Goal: Information Seeking & Learning: Learn about a topic

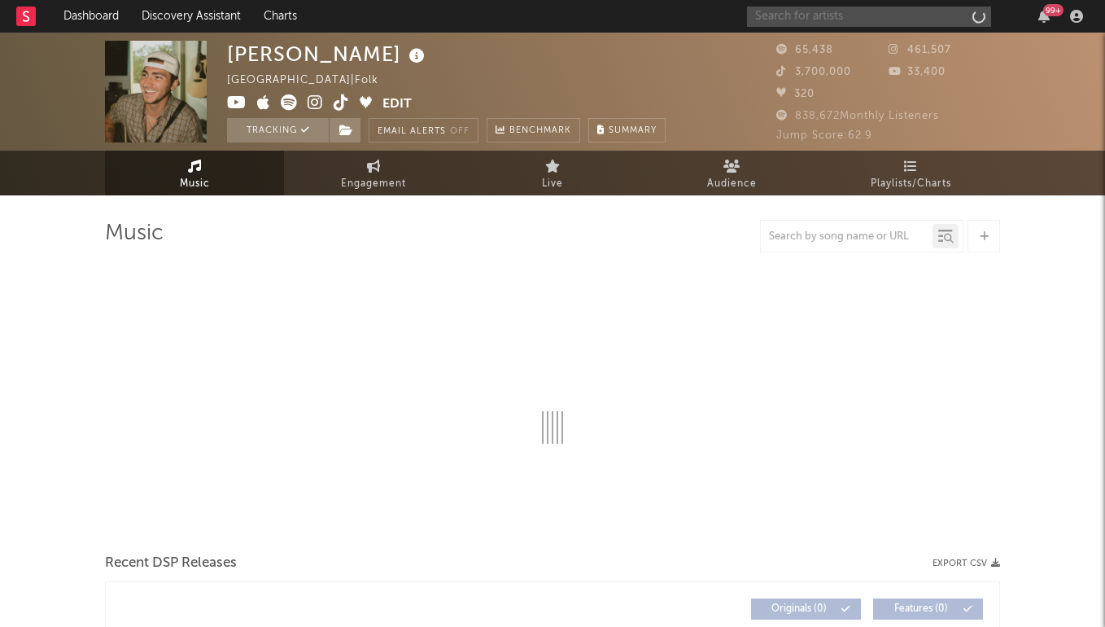
click at [793, 15] on input "text" at bounding box center [869, 17] width 244 height 20
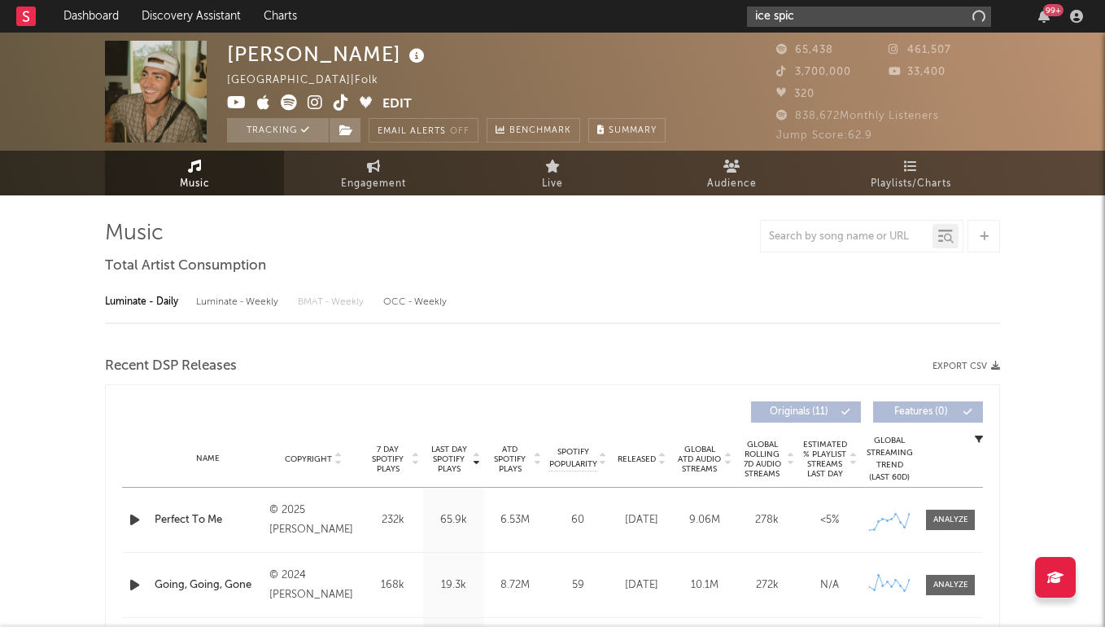
type input "ice spice"
select select "6m"
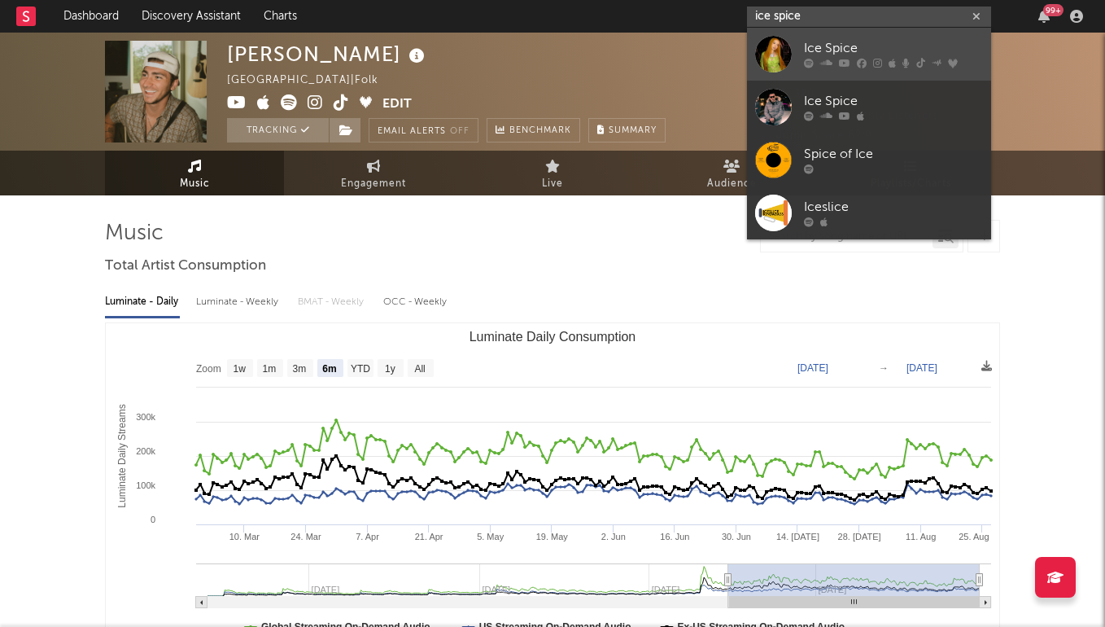
type input "ice spice"
click at [805, 41] on div "Ice Spice" at bounding box center [893, 49] width 179 height 20
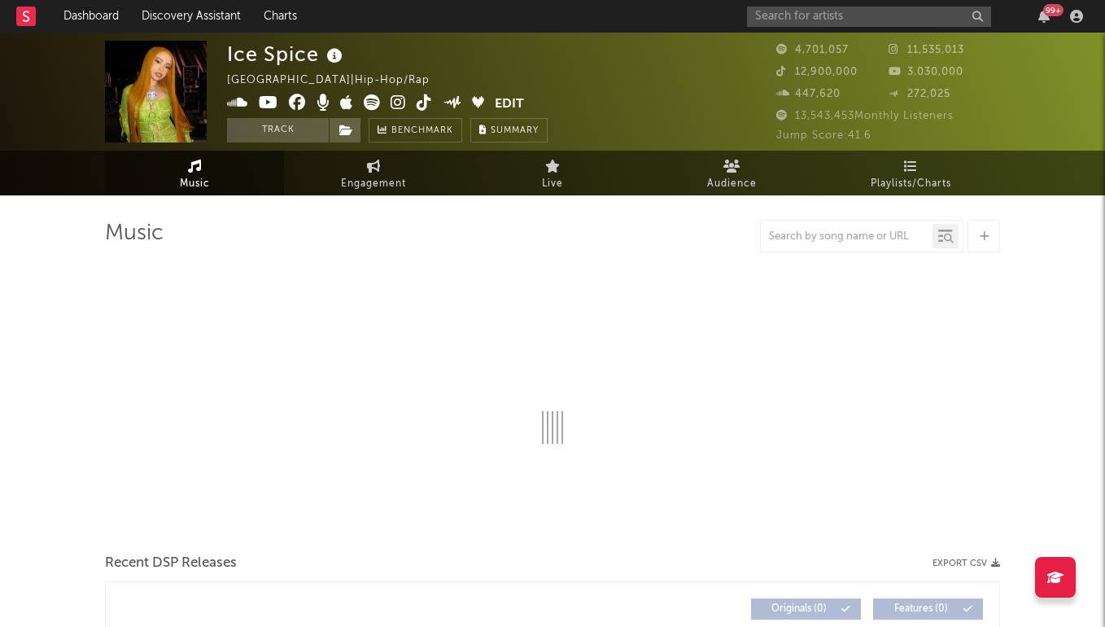
select select "6m"
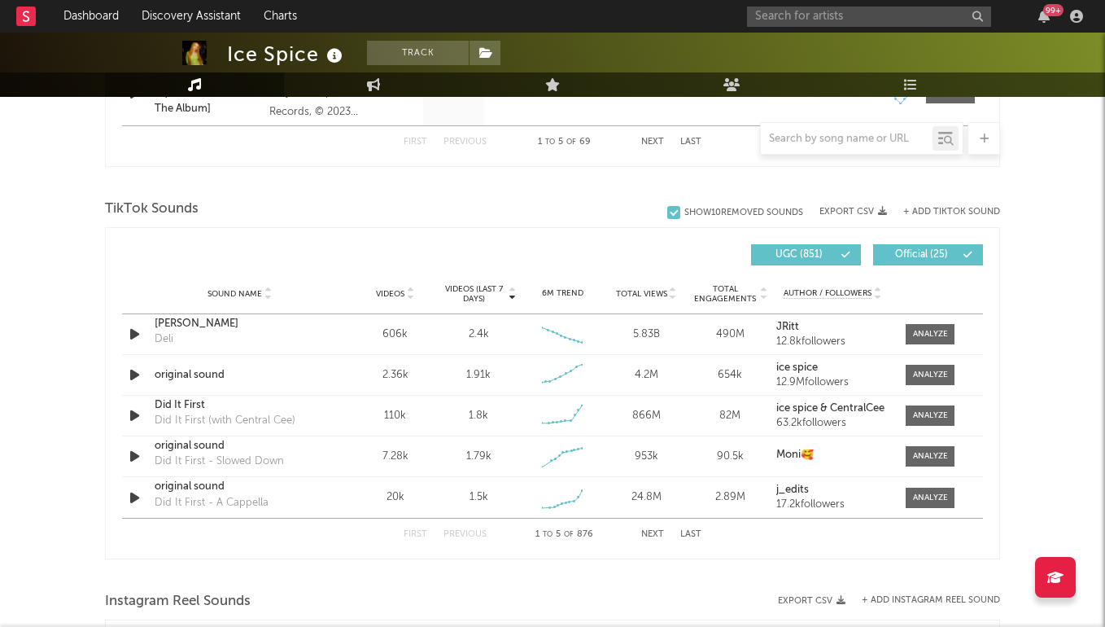
scroll to position [1016, 0]
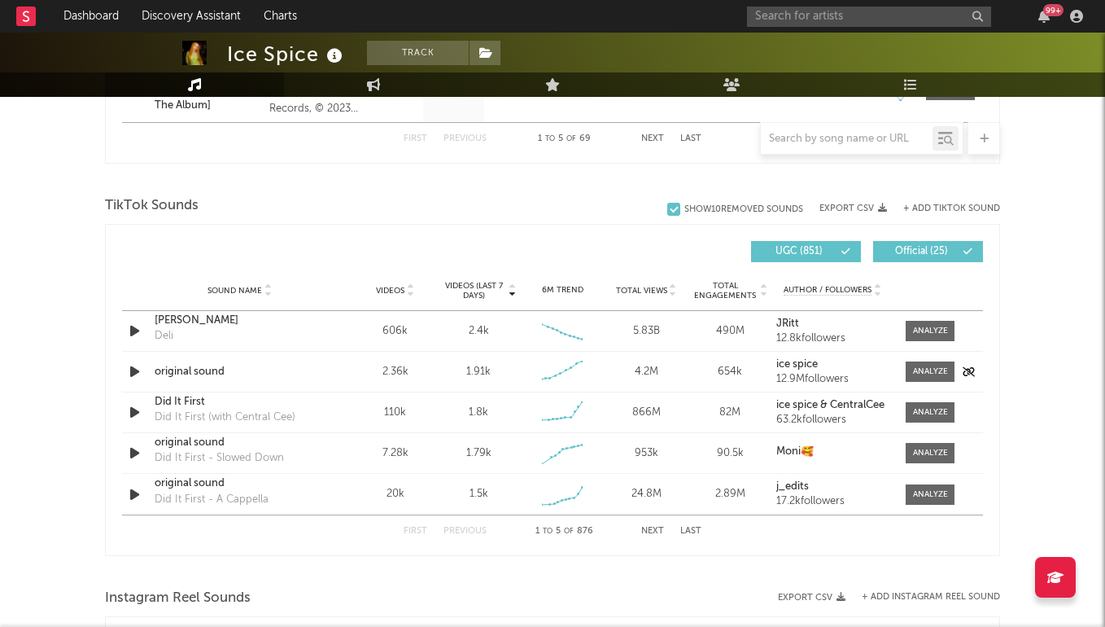
click at [920, 359] on div "Sound Name original sound Videos 2.36k Videos (last 7 days) 1.91k Weekly Growth…" at bounding box center [552, 372] width 861 height 40
click at [922, 366] on div at bounding box center [930, 371] width 35 height 12
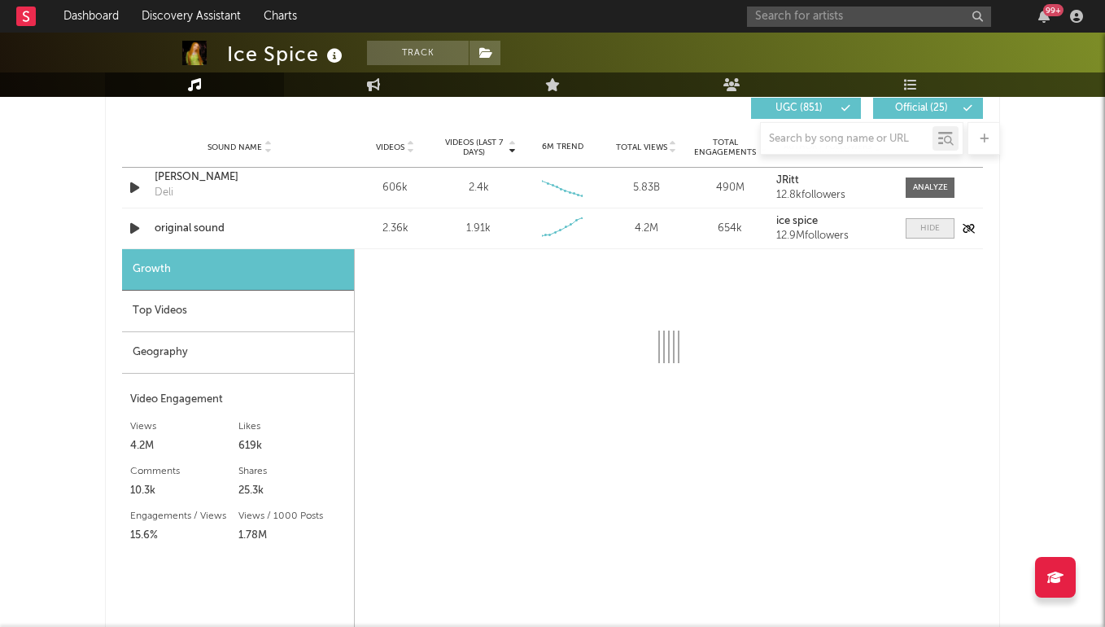
scroll to position [1227, 0]
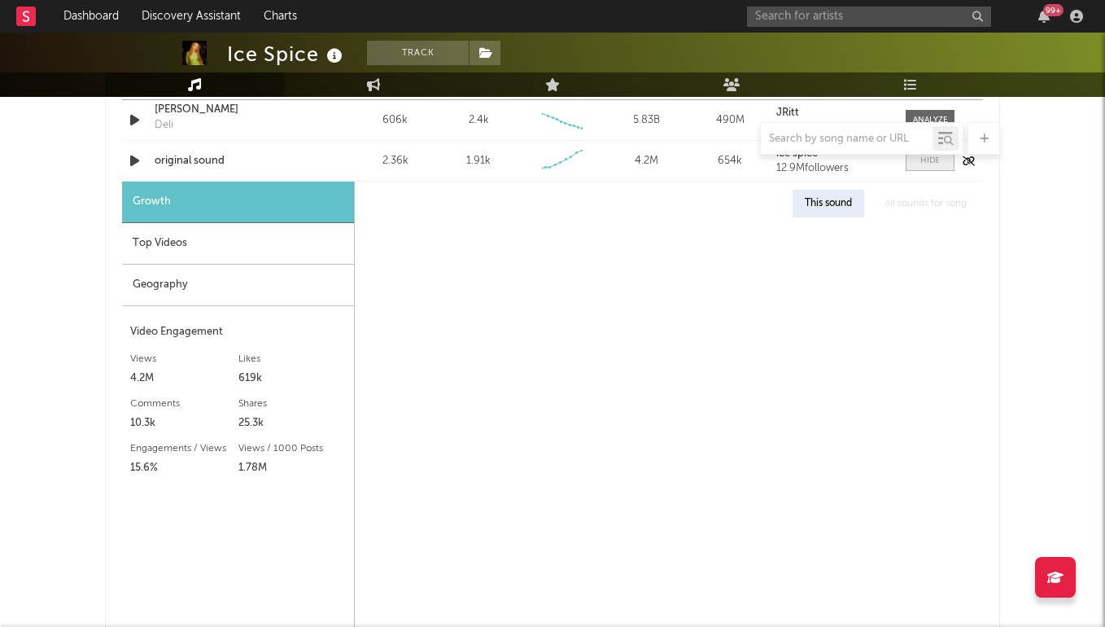
select select "1w"
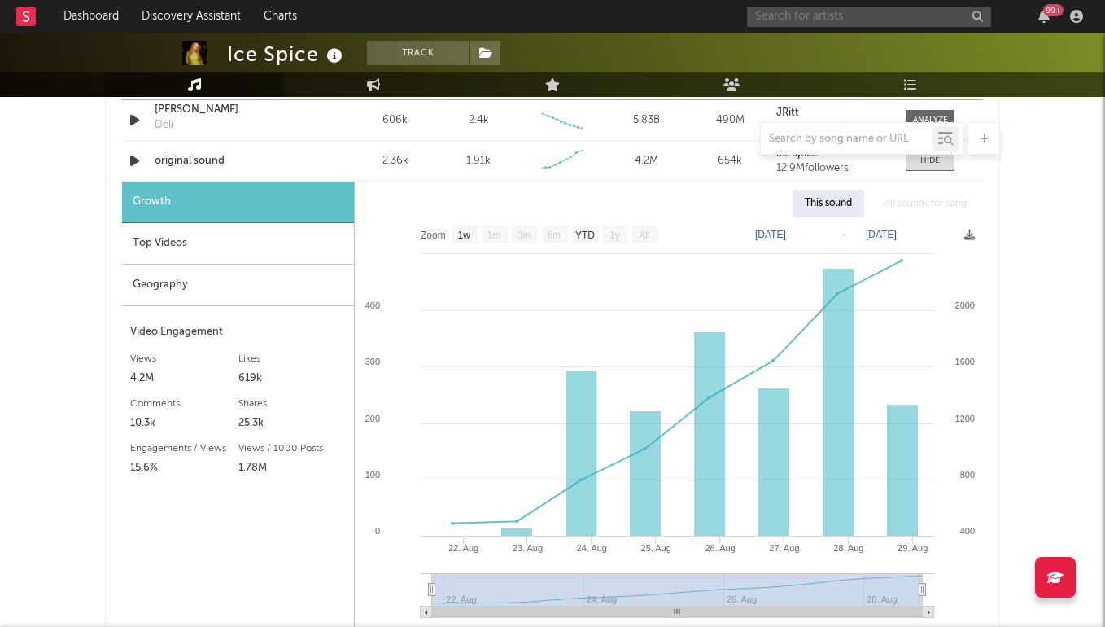
click at [838, 24] on input "text" at bounding box center [869, 17] width 244 height 20
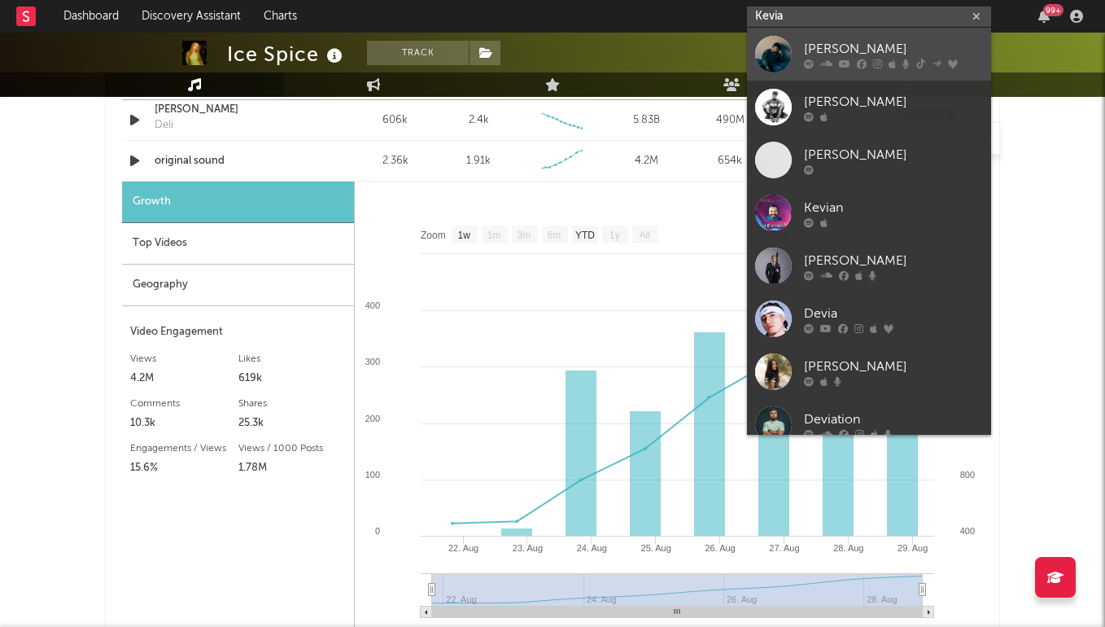
type input "Kevia"
click at [880, 47] on div "[PERSON_NAME]" at bounding box center [893, 49] width 179 height 20
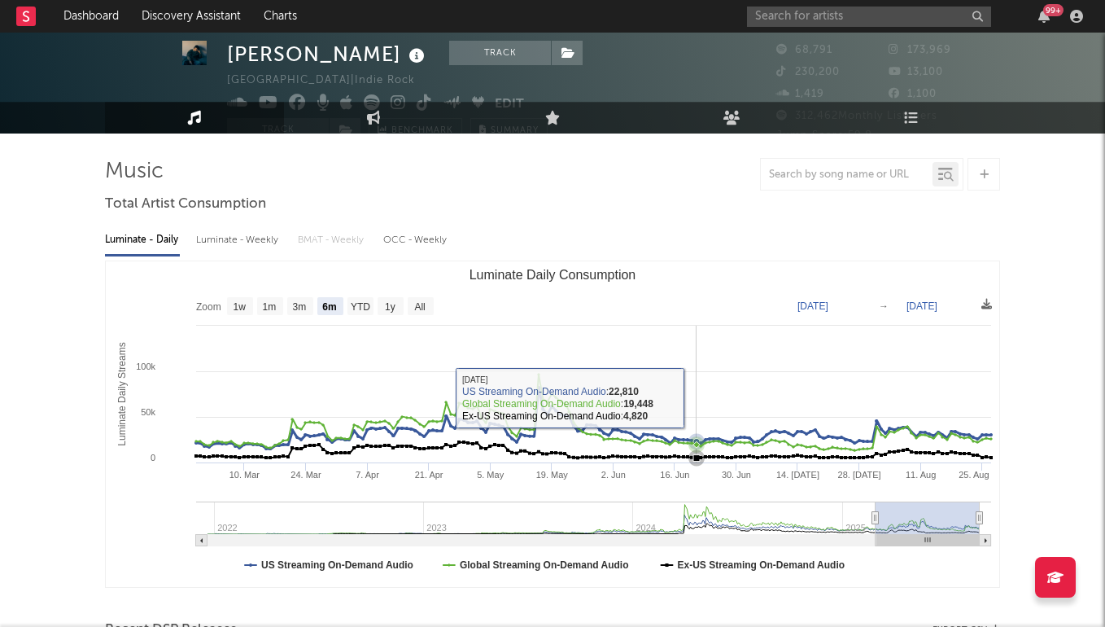
scroll to position [32, 0]
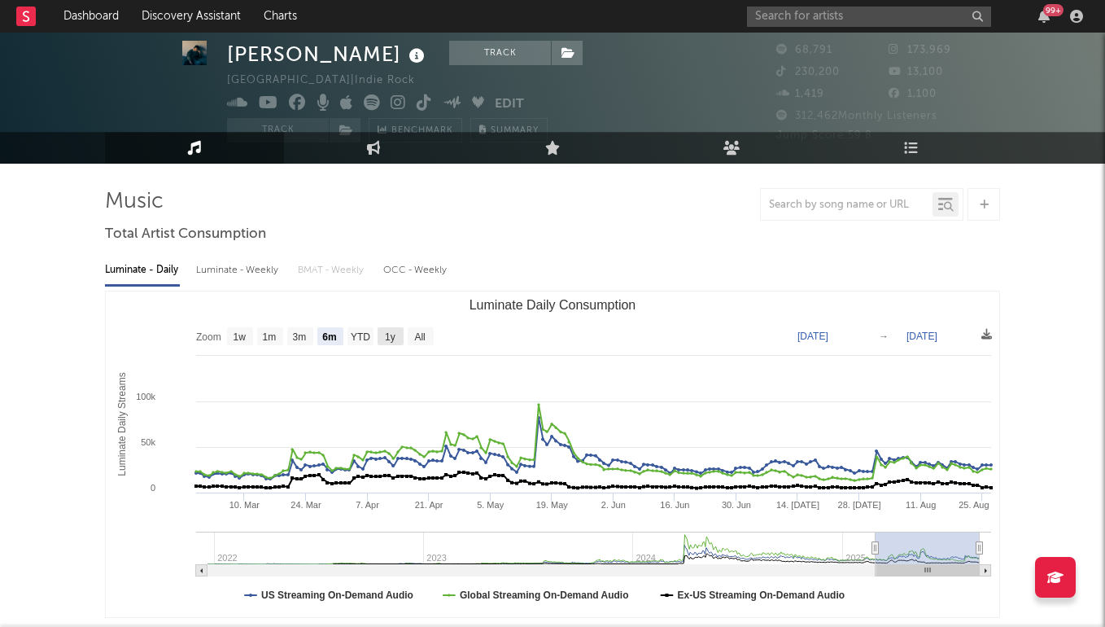
click at [404, 336] on rect "Luminate Daily Consumption" at bounding box center [391, 336] width 26 height 18
select select "1y"
type input "[DATE]"
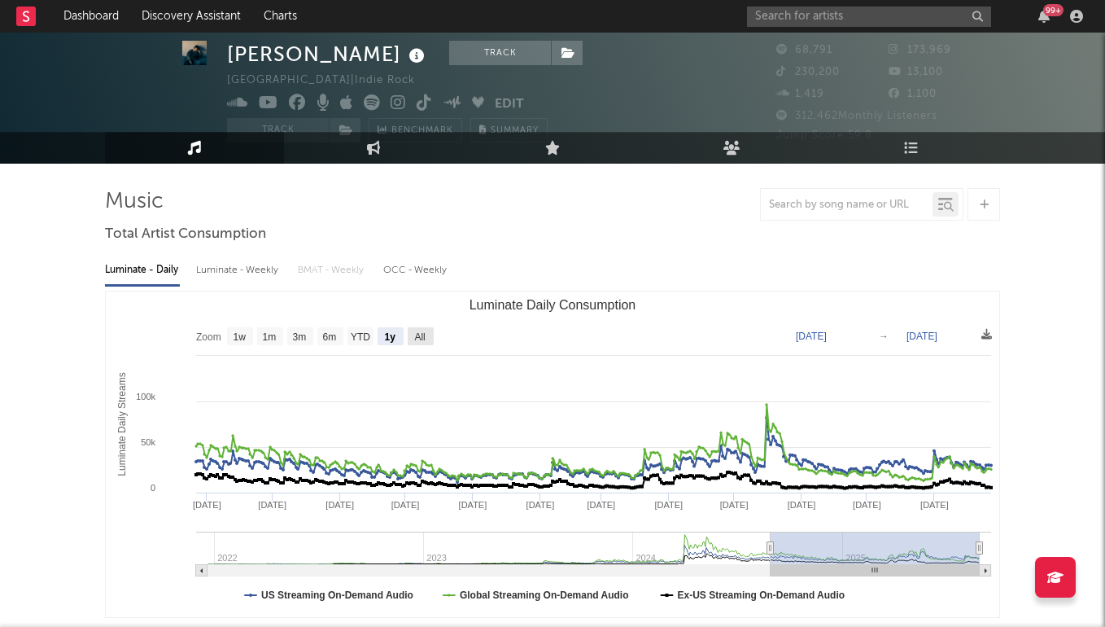
click at [422, 334] on text "All" at bounding box center [419, 336] width 11 height 11
select select "All"
type input "[DATE]"
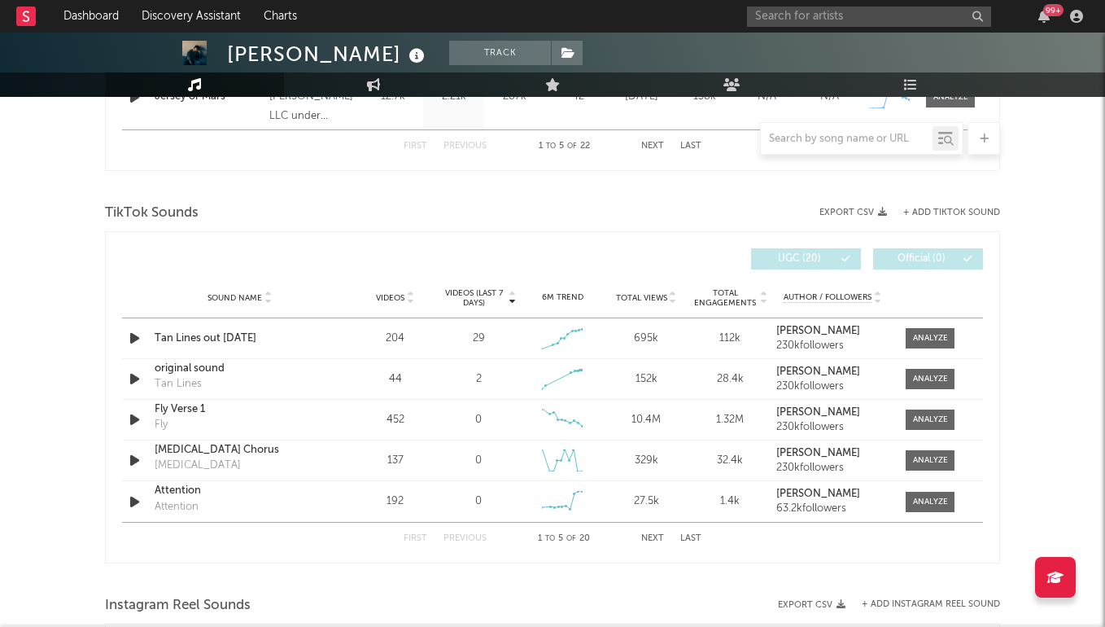
scroll to position [1058, 0]
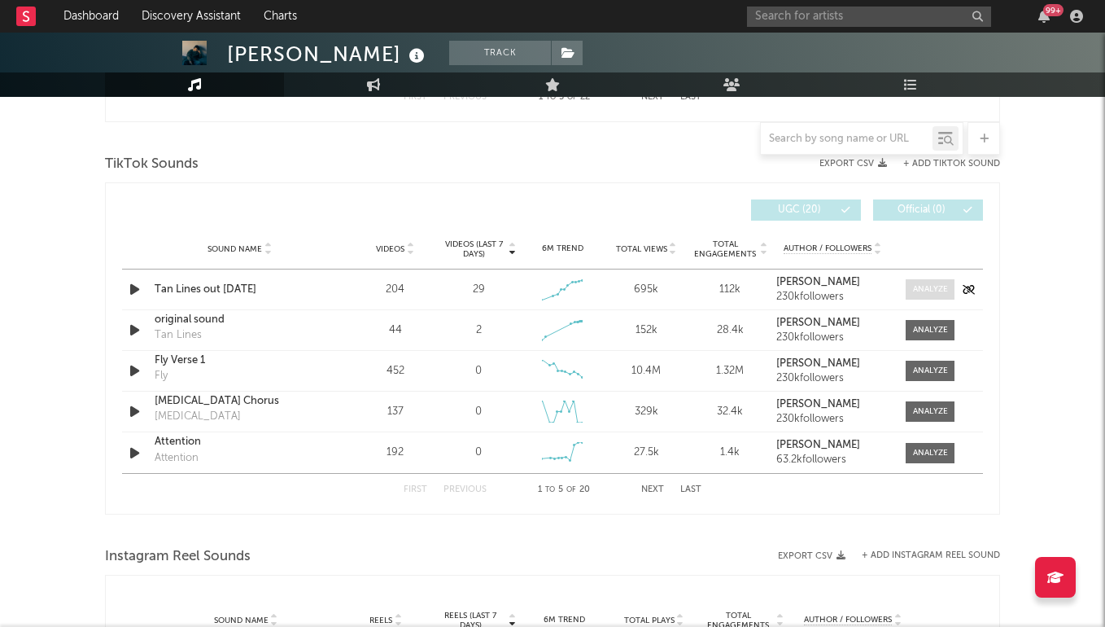
click at [936, 282] on span at bounding box center [930, 289] width 49 height 20
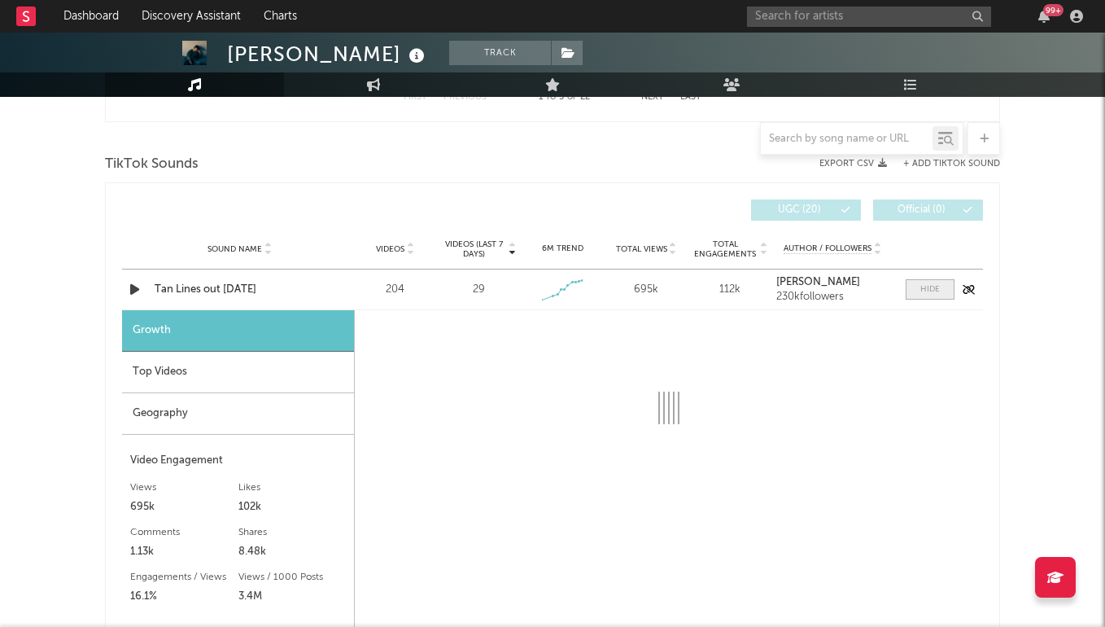
select select "1w"
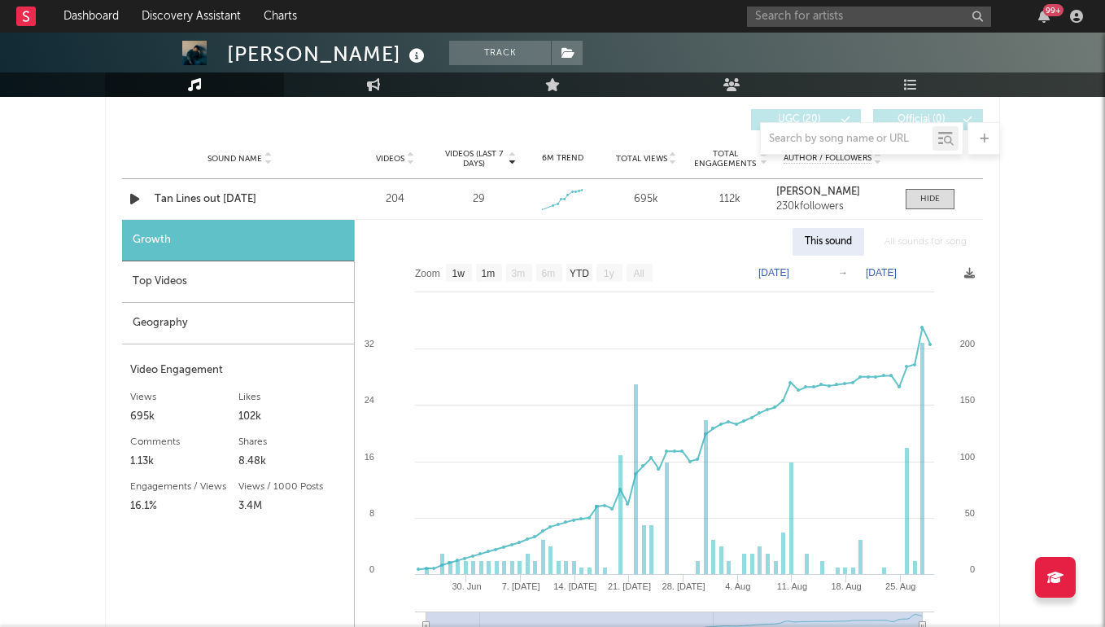
scroll to position [1159, 0]
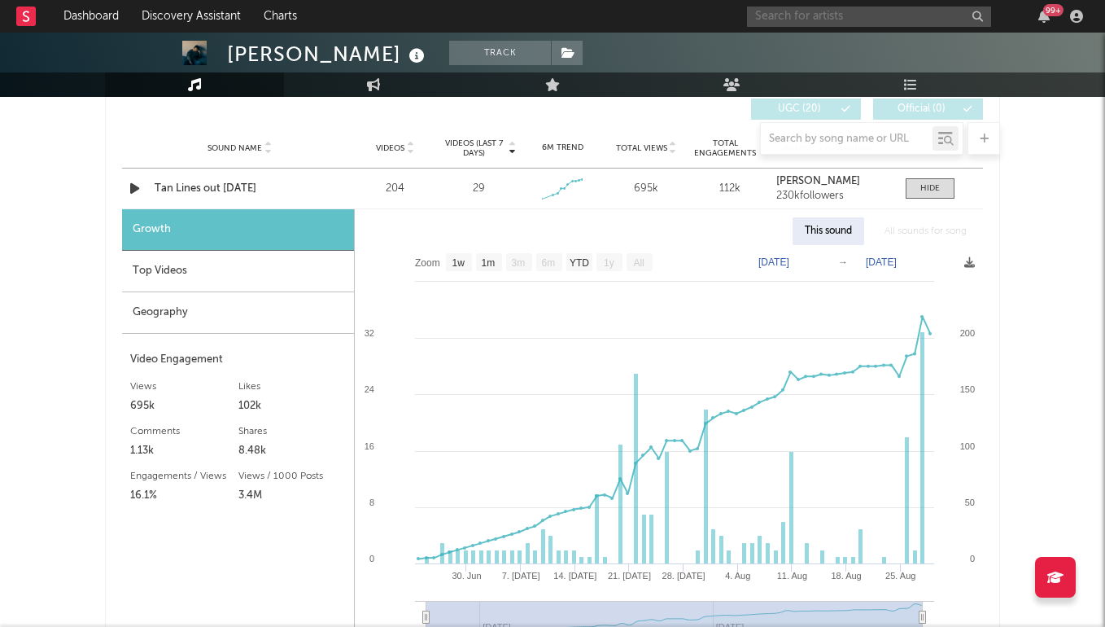
click at [851, 21] on input "text" at bounding box center [869, 17] width 244 height 20
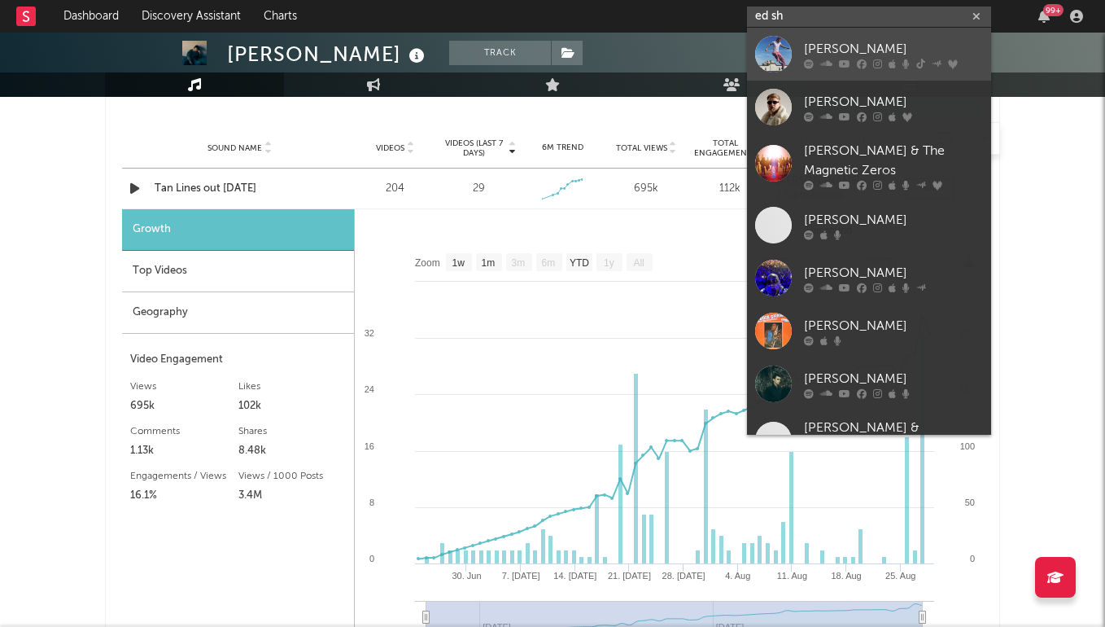
type input "ed sh"
click at [806, 59] on icon at bounding box center [809, 64] width 10 height 10
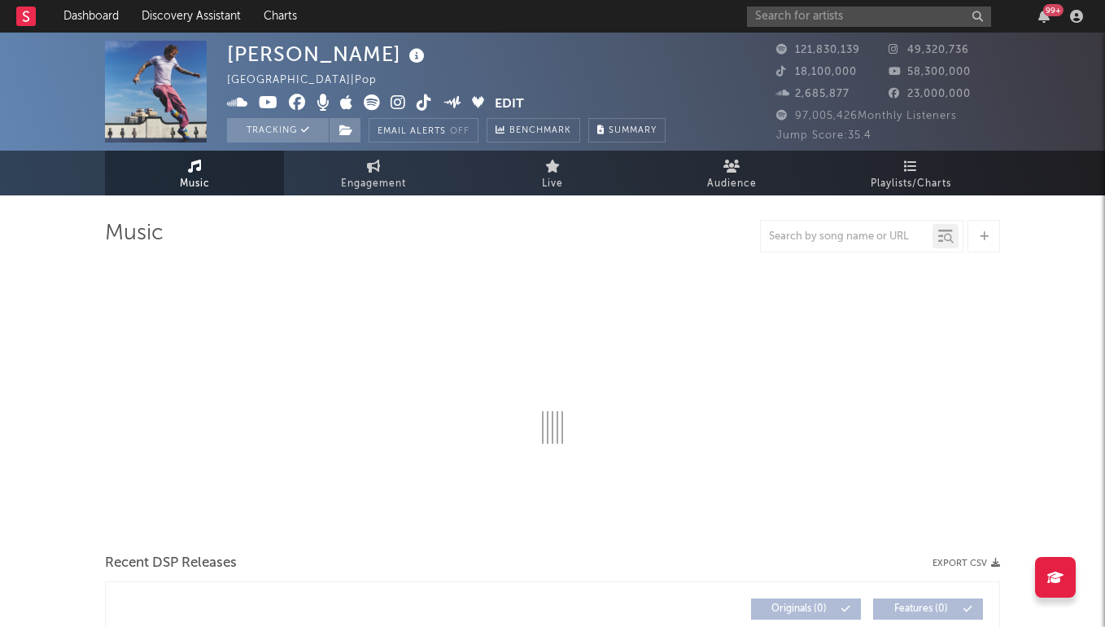
select select "6m"
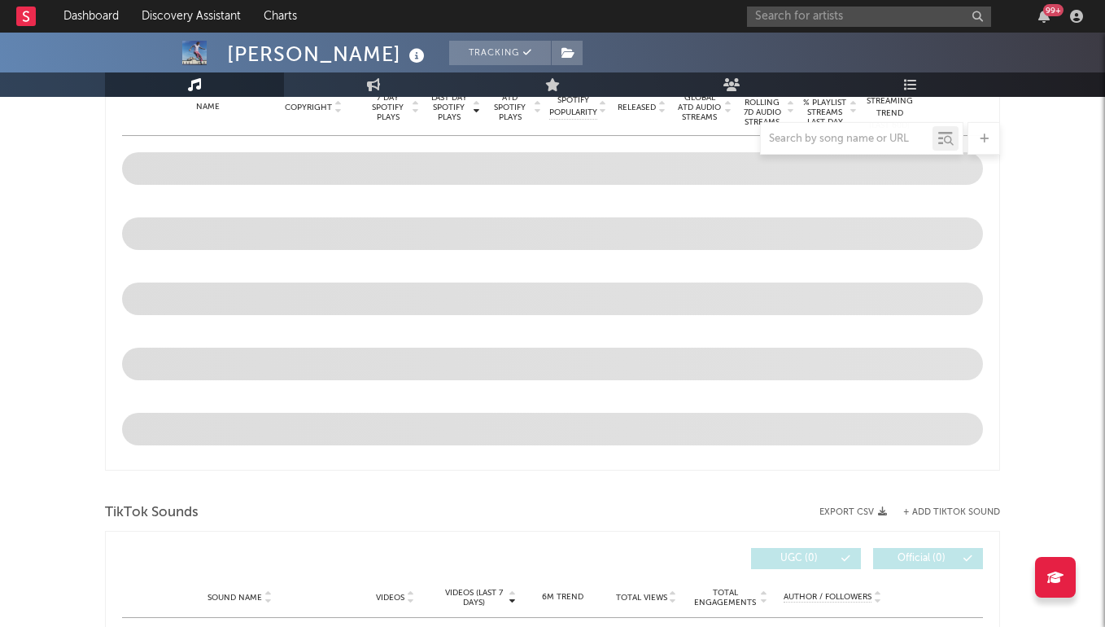
scroll to position [972, 0]
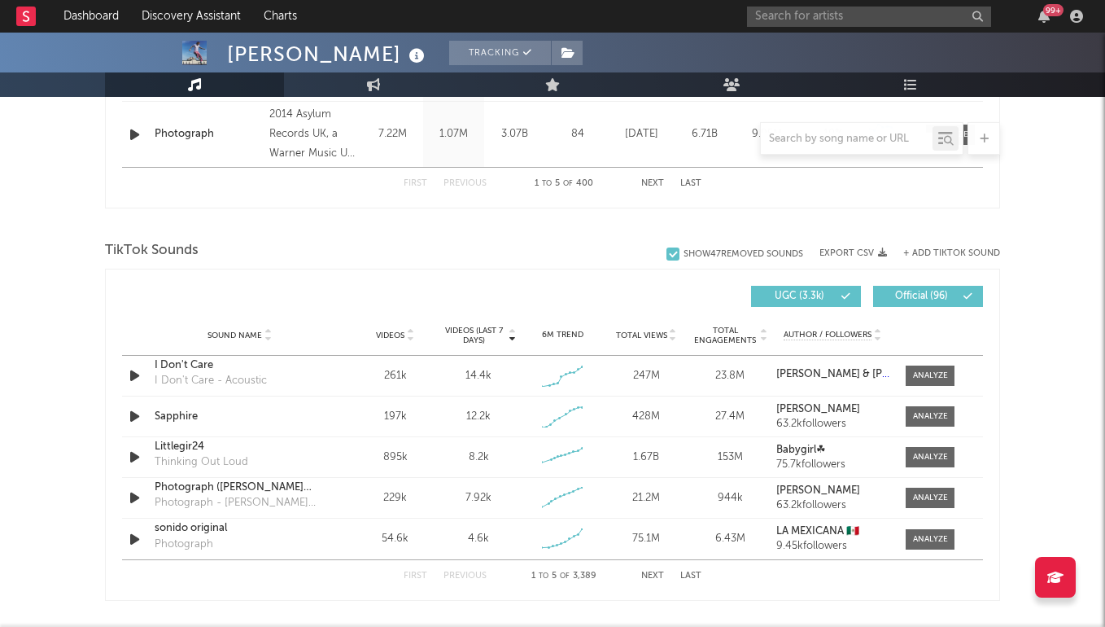
click at [653, 575] on button "Next" at bounding box center [652, 575] width 23 height 9
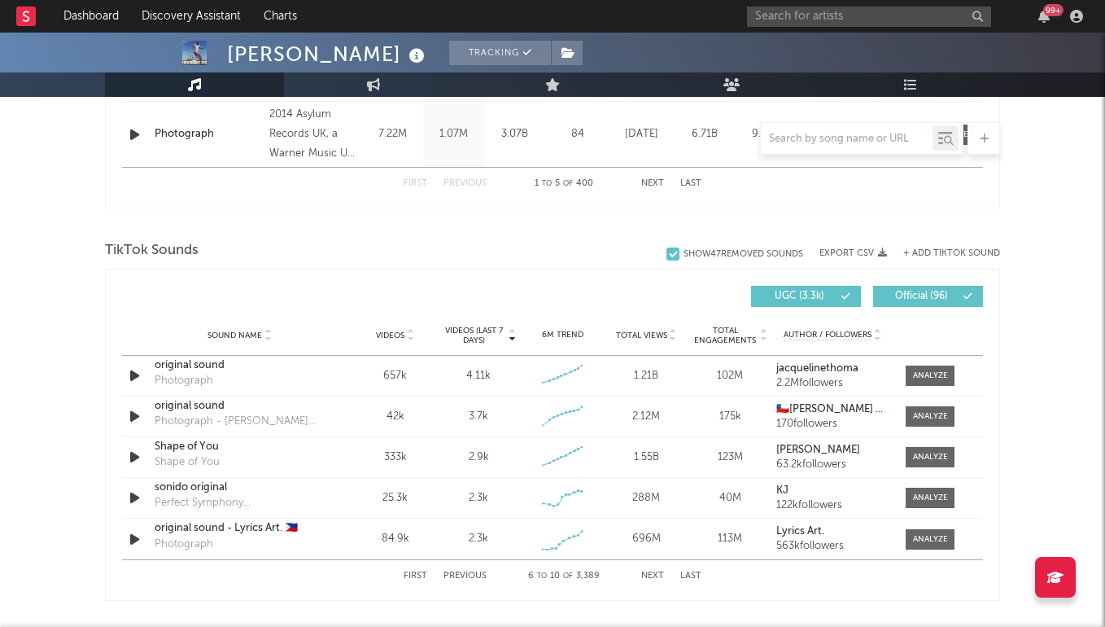
click at [653, 575] on button "Next" at bounding box center [652, 575] width 23 height 9
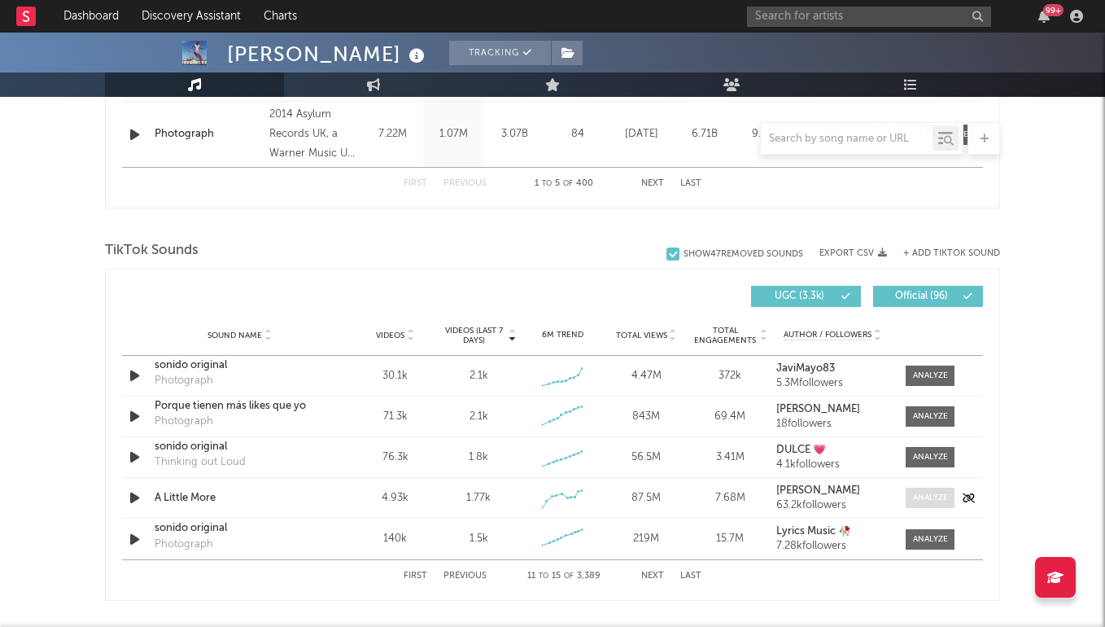
click at [930, 500] on div at bounding box center [930, 498] width 35 height 12
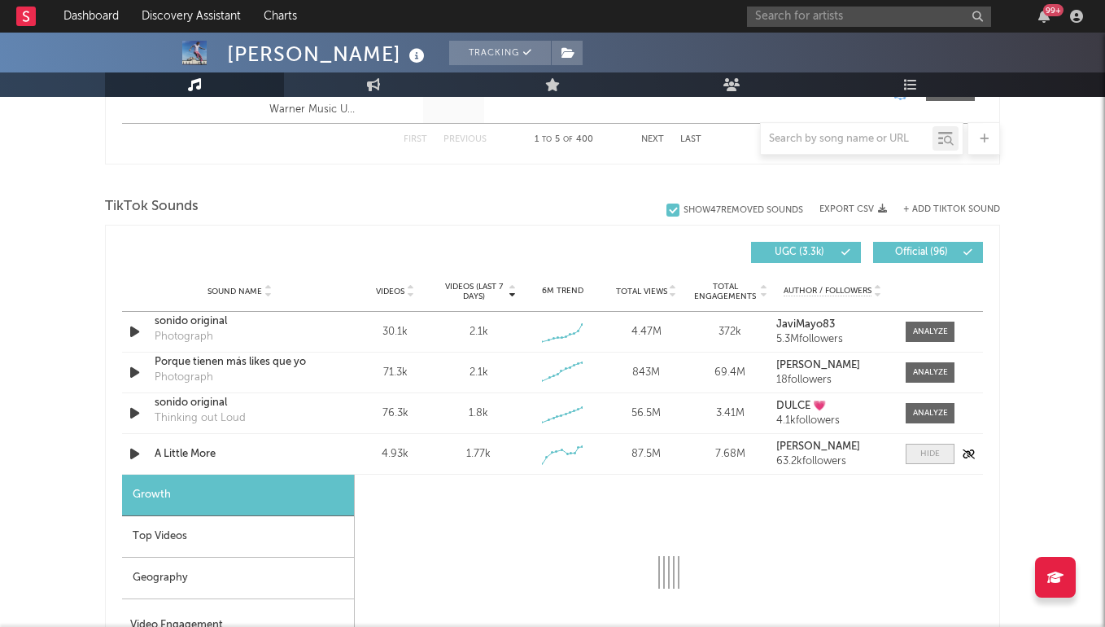
scroll to position [1093, 0]
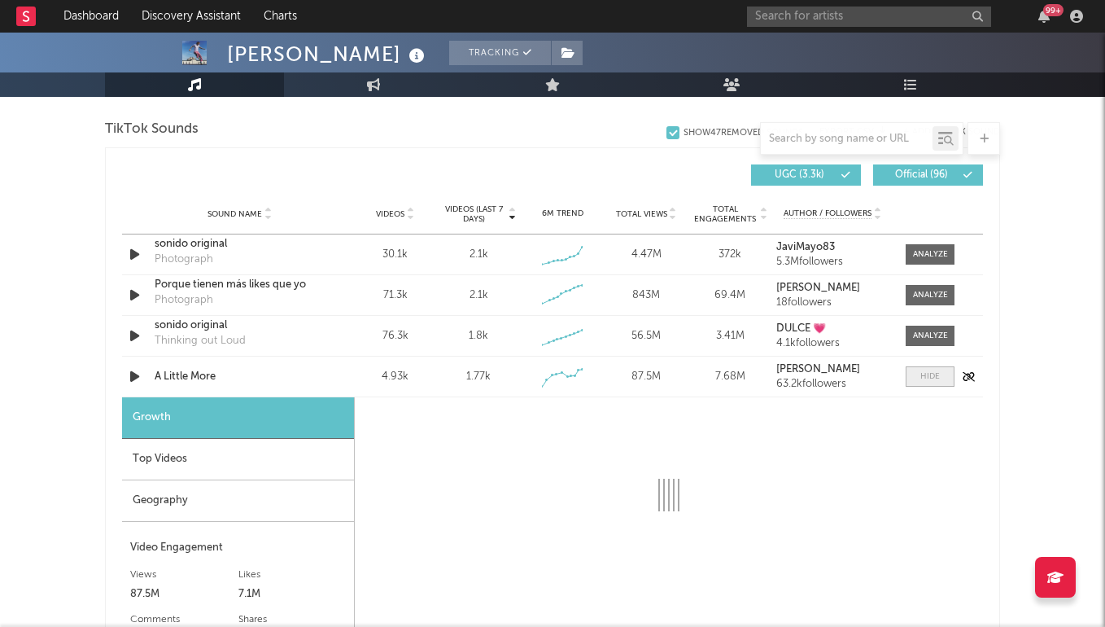
select select "1w"
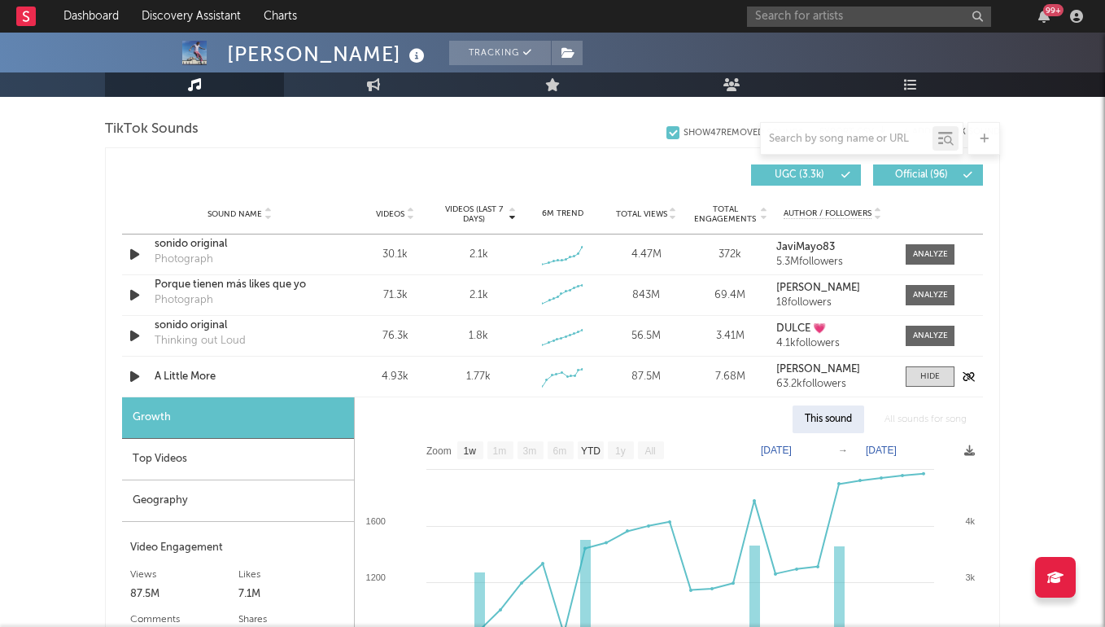
click at [180, 372] on div "A Little More" at bounding box center [240, 377] width 170 height 16
